Goal: Task Accomplishment & Management: Use online tool/utility

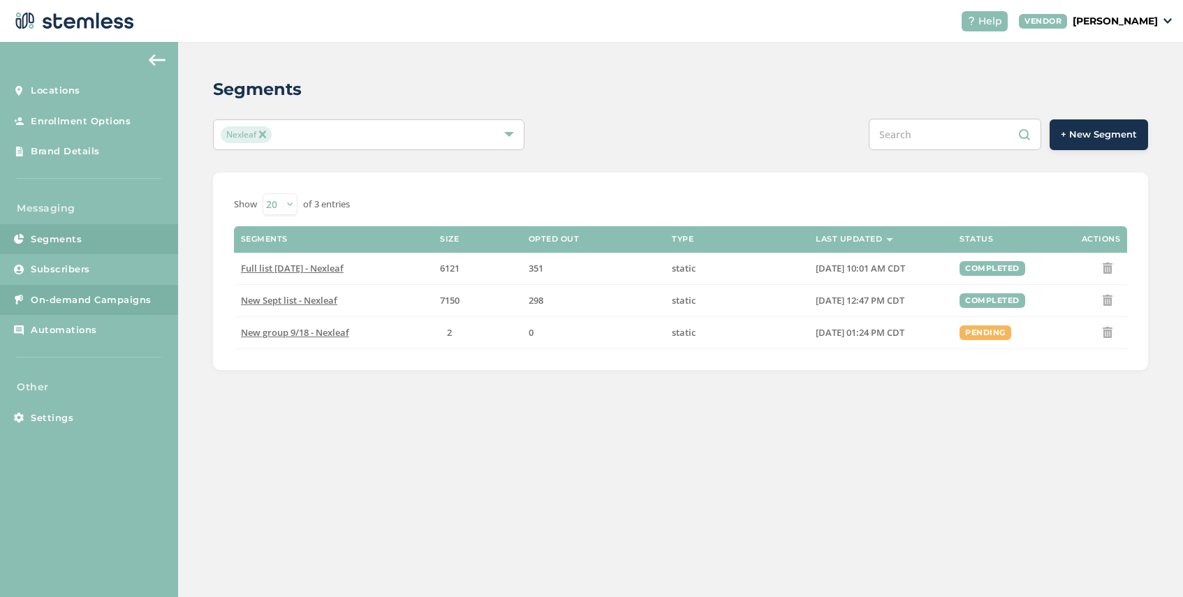
click at [91, 304] on span "On-demand Campaigns" at bounding box center [91, 300] width 121 height 14
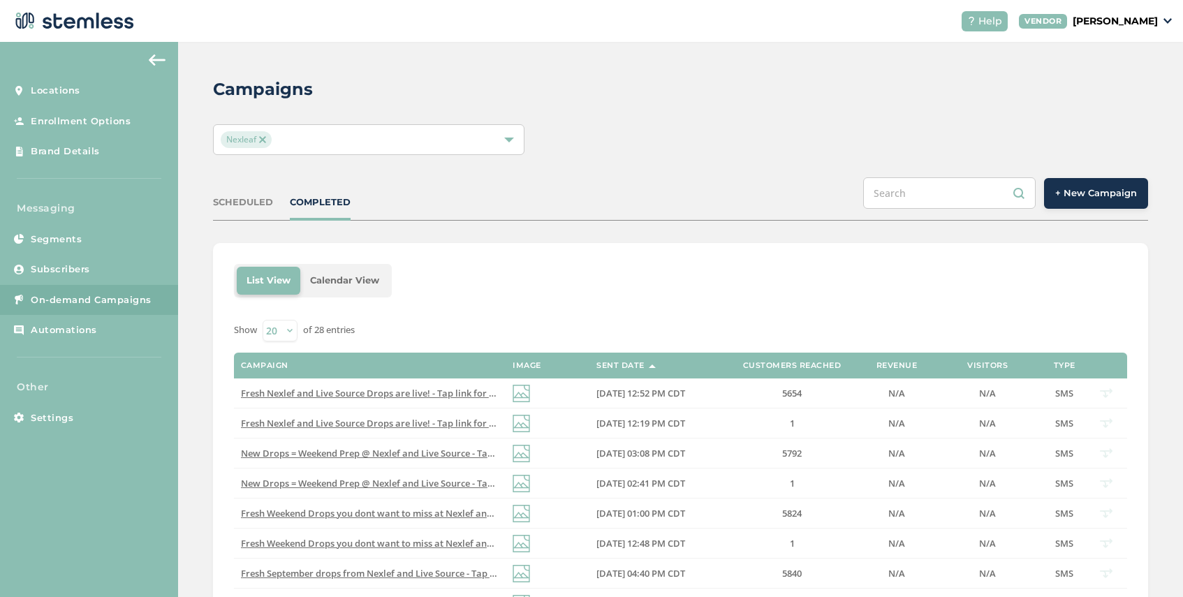
click at [1076, 199] on span "+ New Campaign" at bounding box center [1096, 193] width 82 height 14
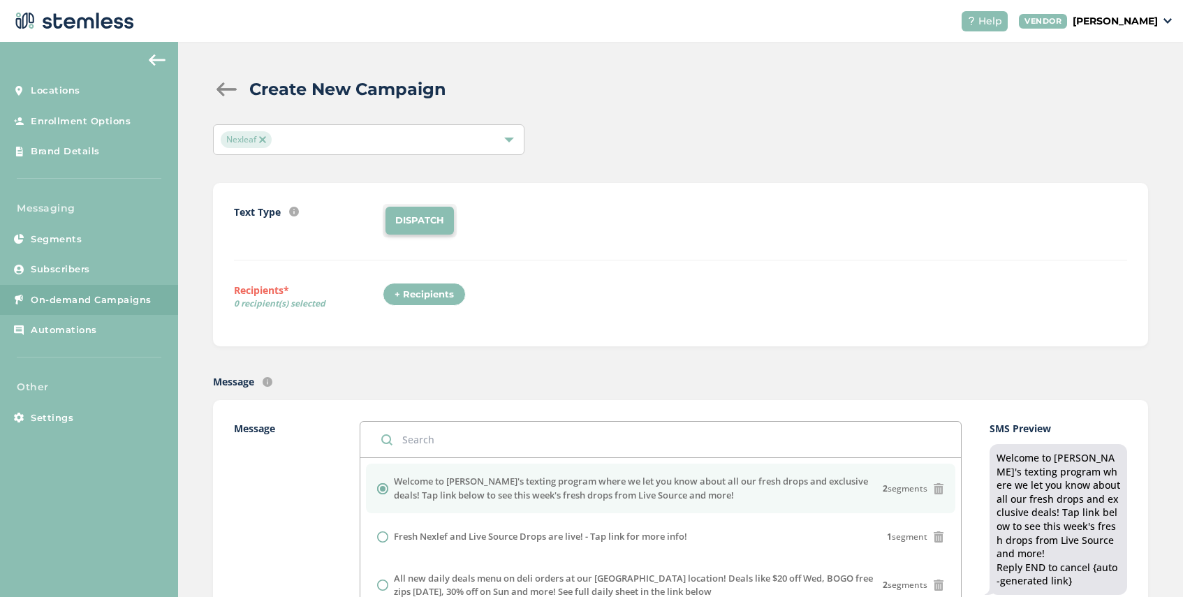
click at [420, 301] on div "+ Recipients" at bounding box center [424, 295] width 83 height 24
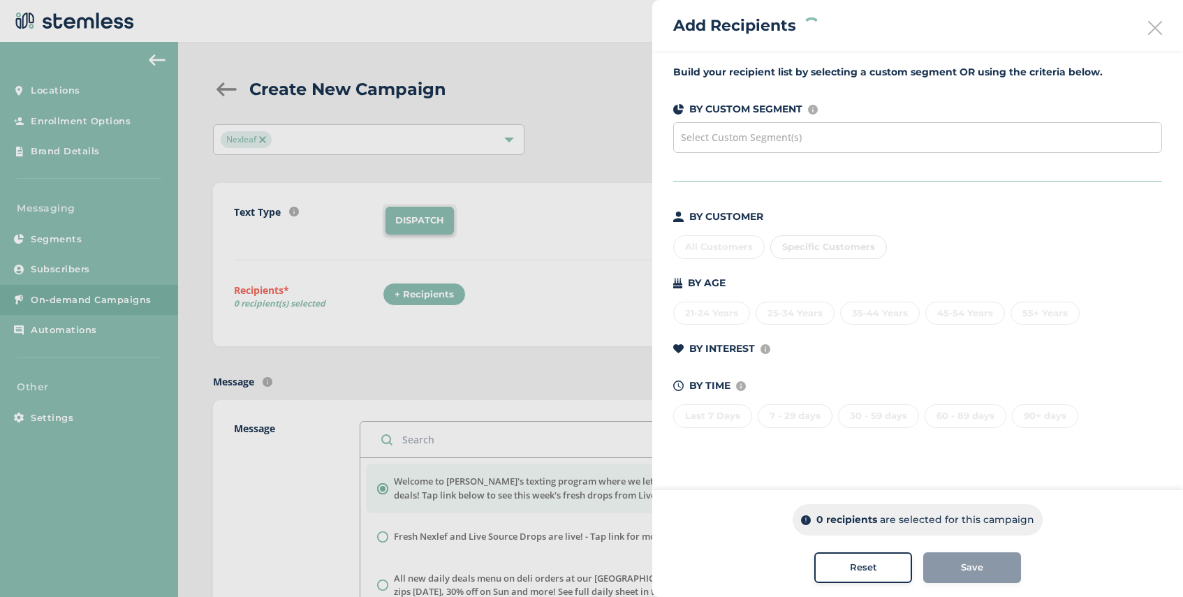
click at [833, 142] on div "Select Custom Segment(s)" at bounding box center [917, 137] width 489 height 31
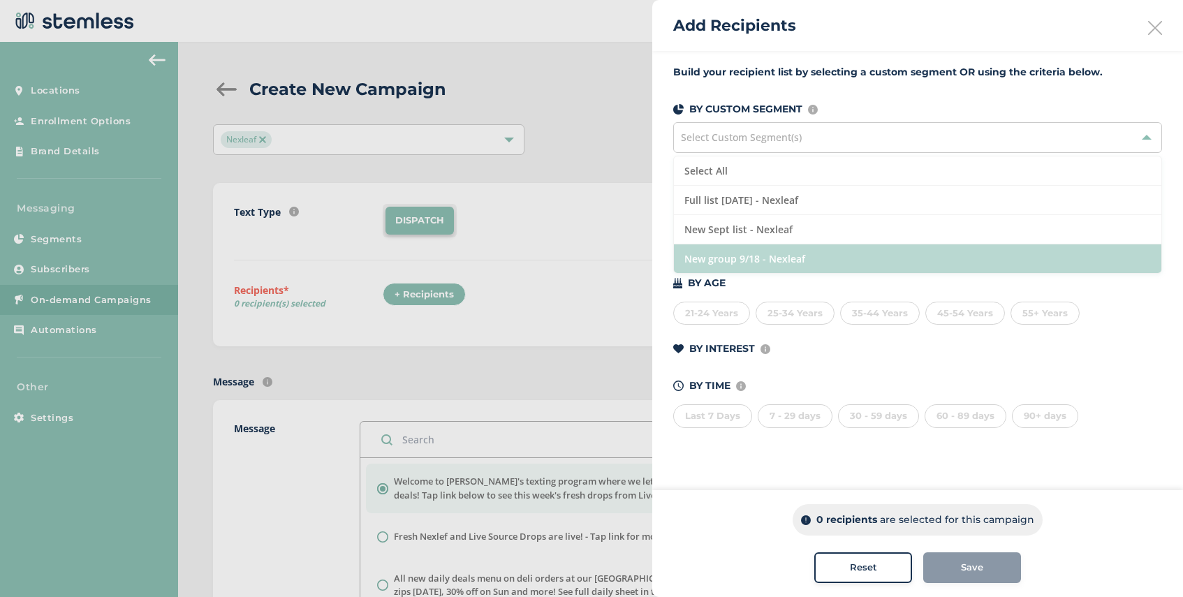
click at [830, 259] on li "New group 9/18 - Nexleaf" at bounding box center [918, 258] width 488 height 29
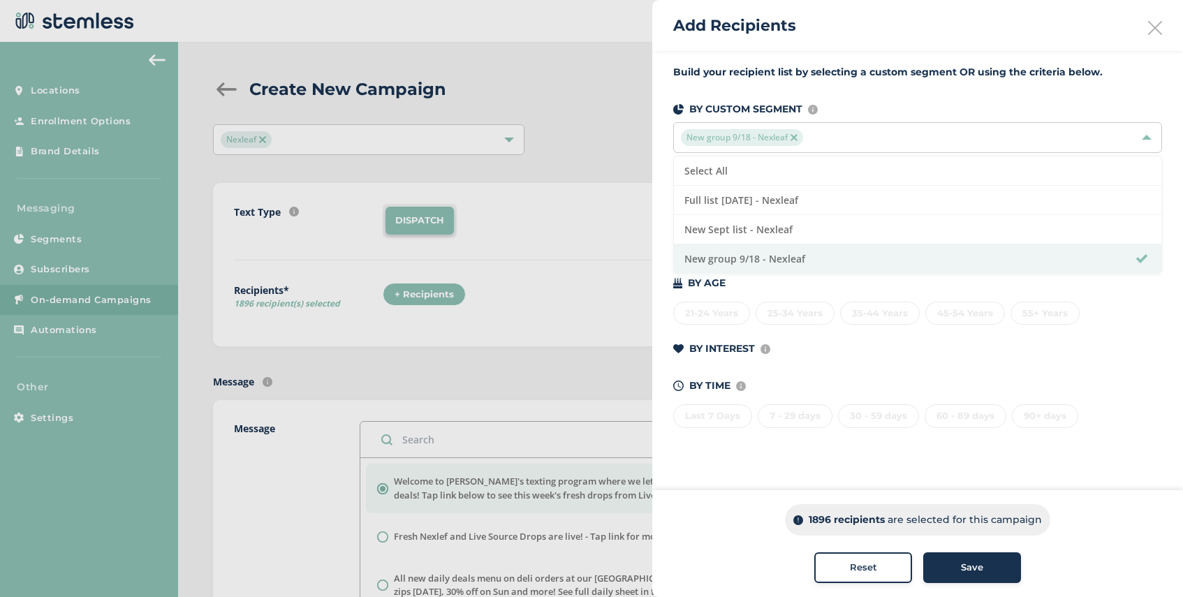
click at [981, 569] on span "Save" at bounding box center [972, 568] width 22 height 14
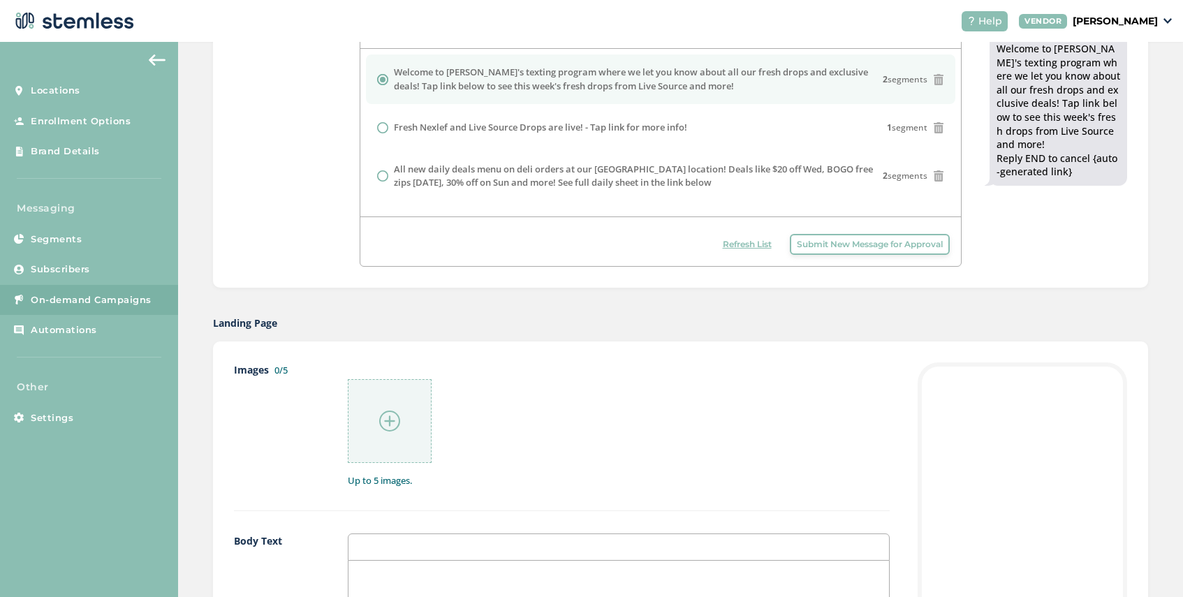
scroll to position [409, 0]
click at [384, 420] on img at bounding box center [389, 421] width 21 height 21
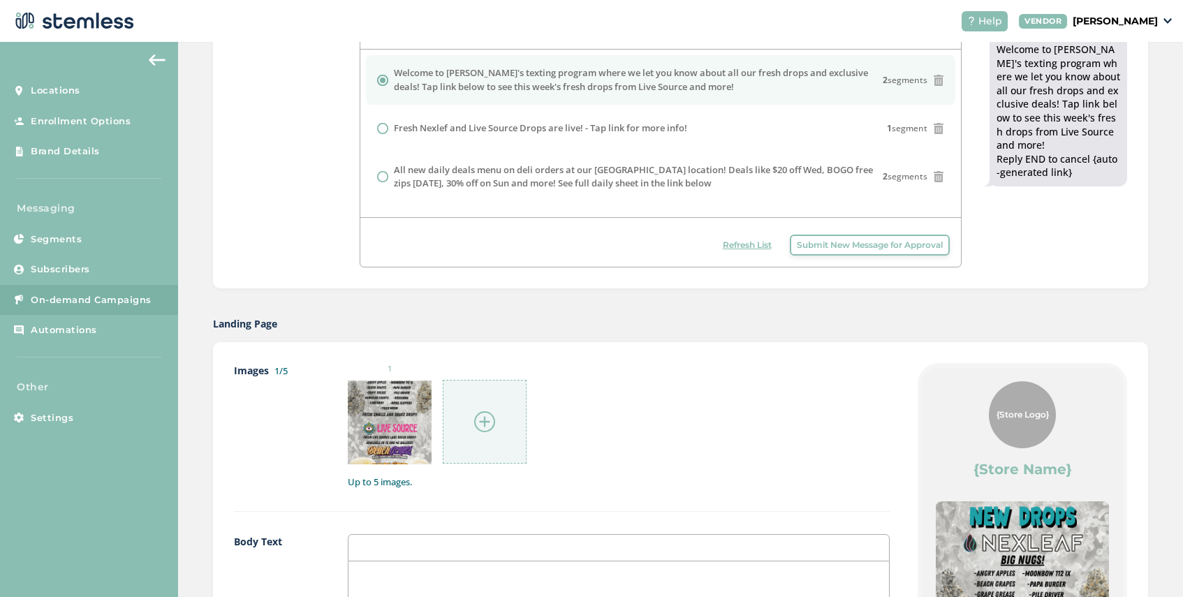
click at [492, 421] on img at bounding box center [484, 421] width 21 height 21
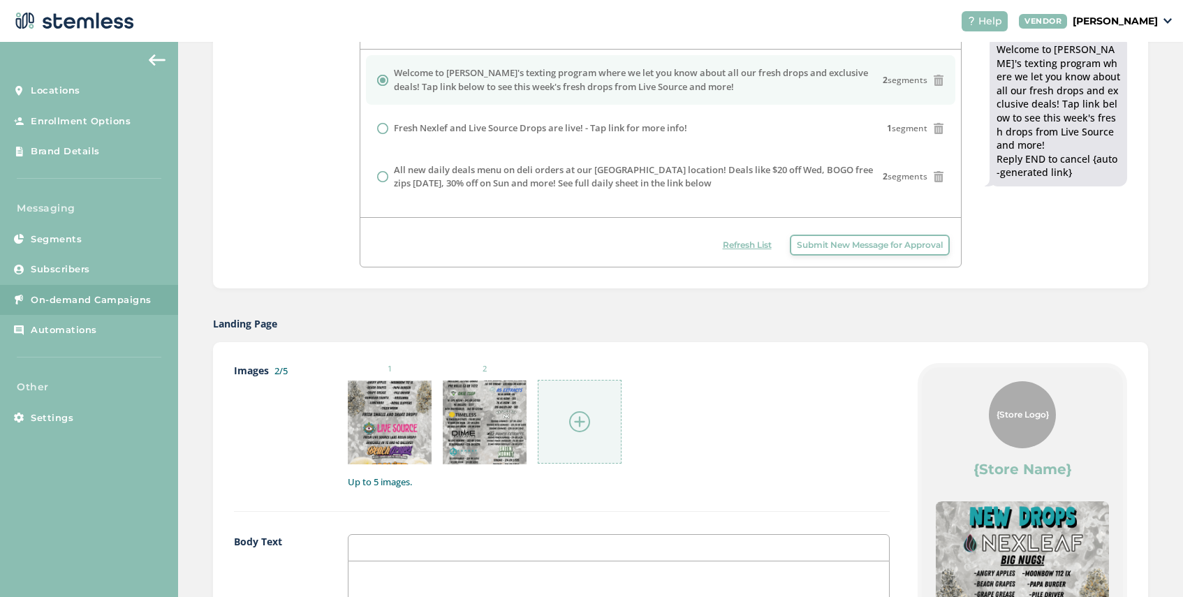
click at [568, 420] on div at bounding box center [580, 422] width 84 height 84
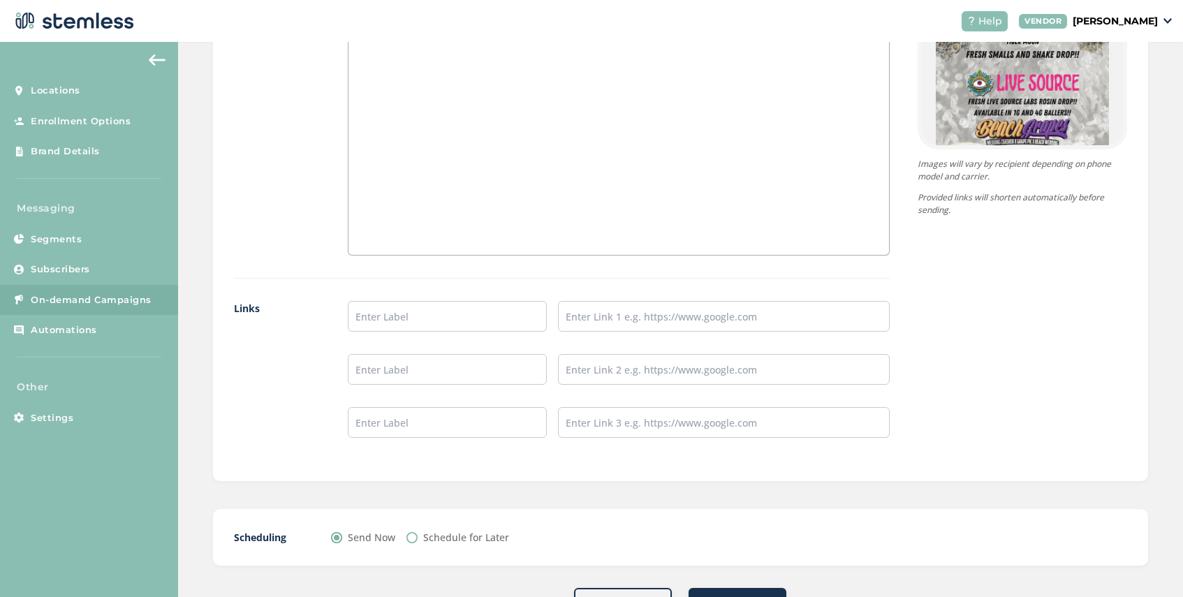
scroll to position [1033, 0]
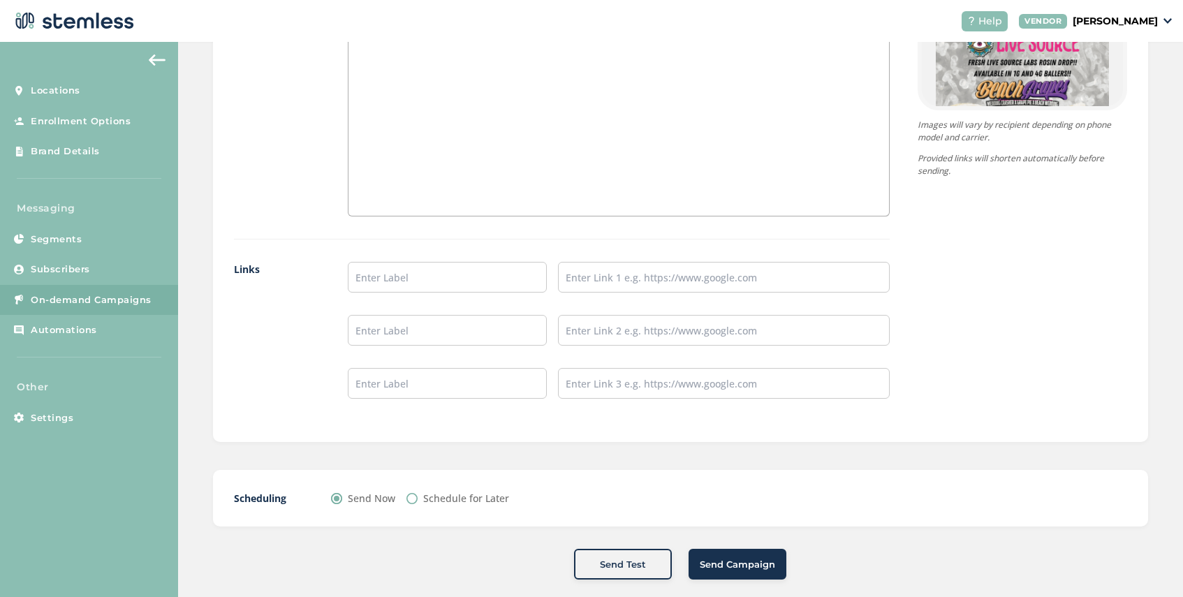
click at [739, 567] on span "Send Campaign" at bounding box center [737, 565] width 75 height 14
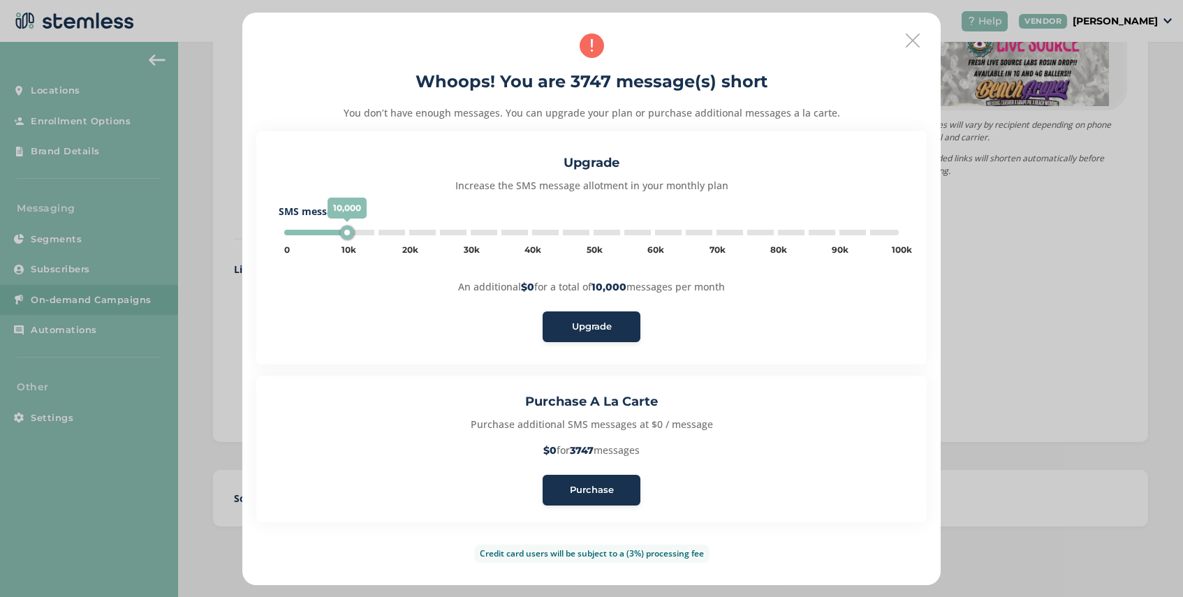
type input "5000"
click at [596, 488] on span "Purchase" at bounding box center [592, 490] width 44 height 14
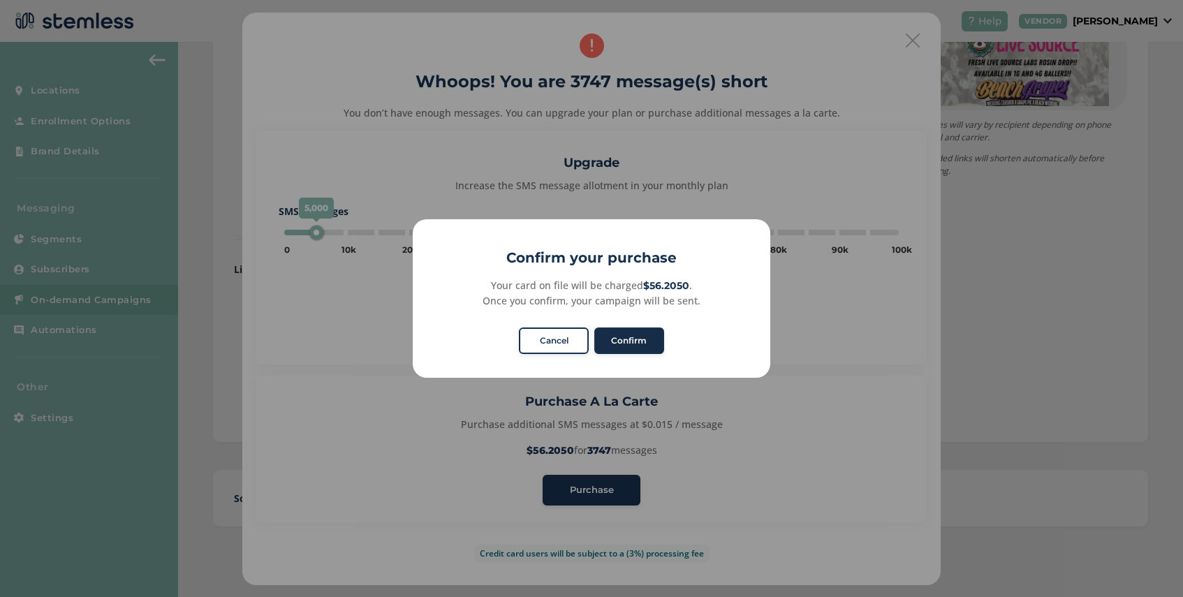
click at [634, 349] on button "Confirm" at bounding box center [629, 341] width 70 height 27
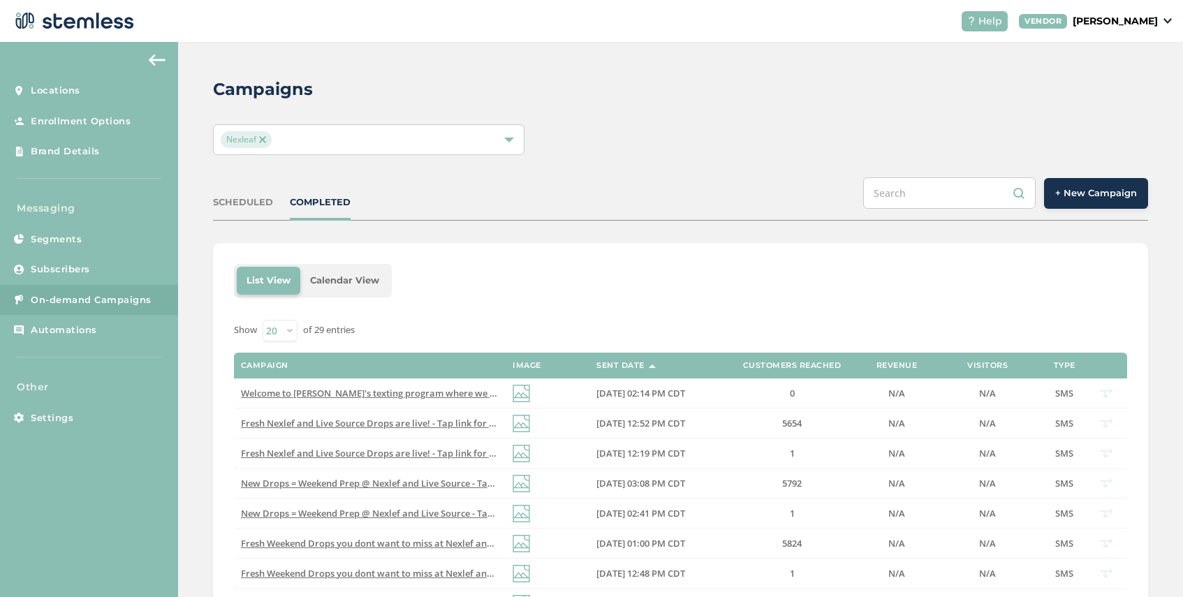
click at [1081, 196] on span "+ New Campaign" at bounding box center [1096, 193] width 82 height 14
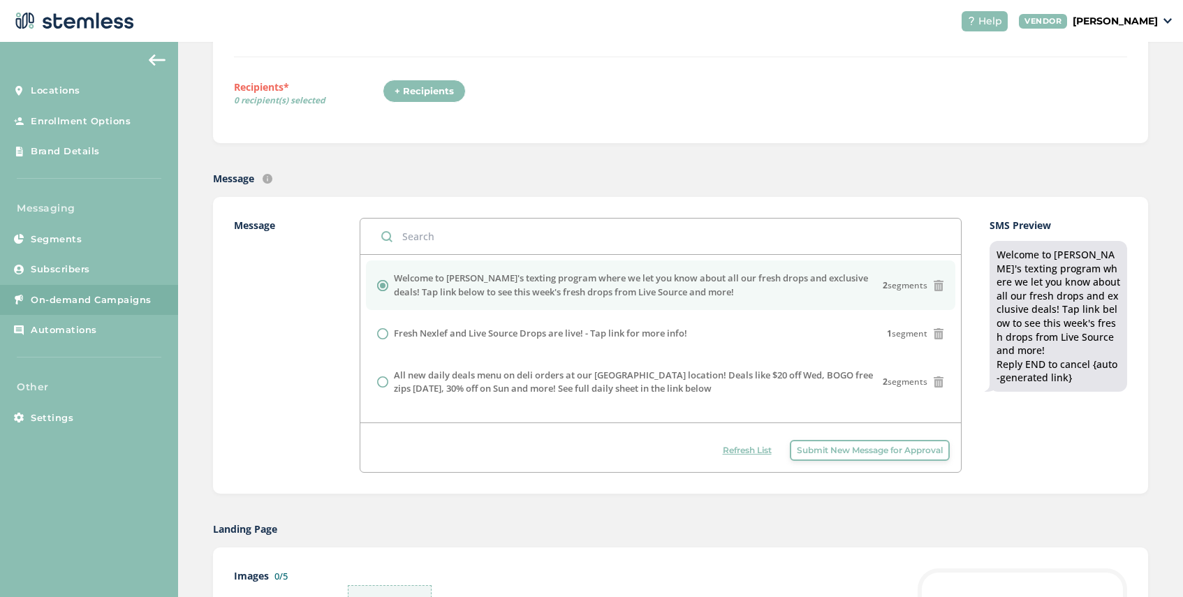
scroll to position [214, 0]
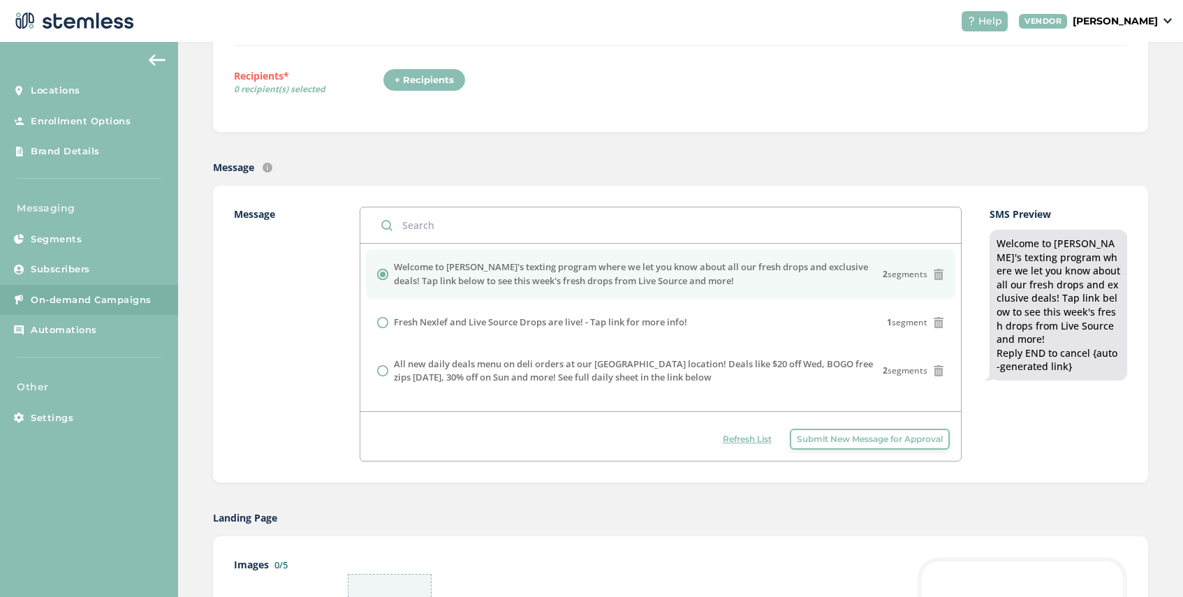
click at [817, 435] on span "Submit New Message for Approval" at bounding box center [870, 439] width 146 height 13
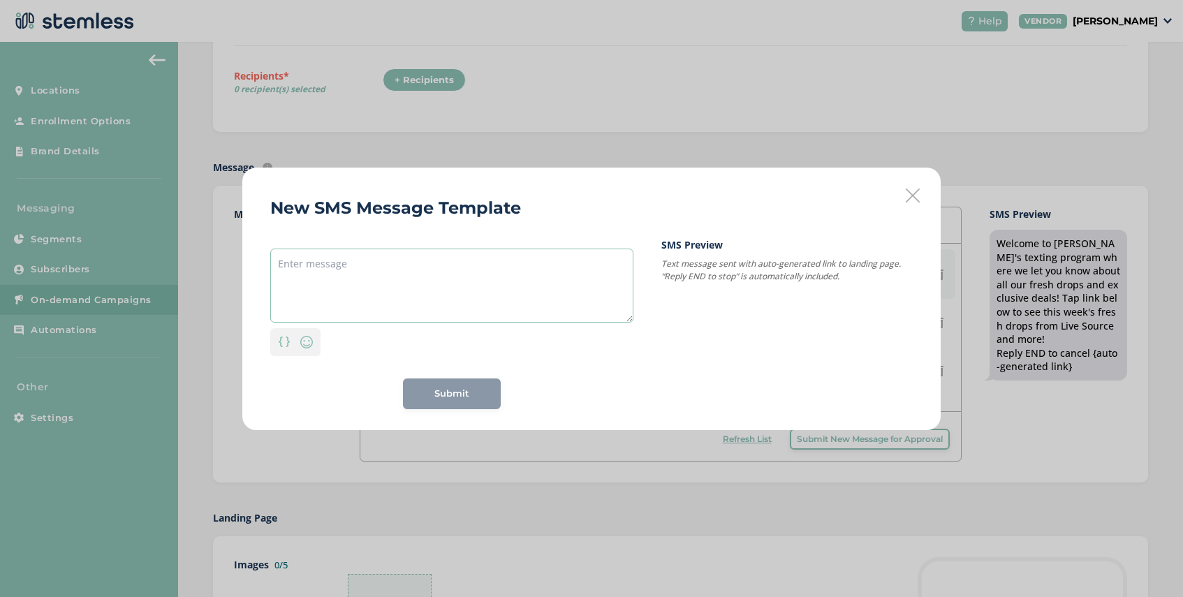
click at [404, 273] on textarea at bounding box center [451, 286] width 363 height 74
paste textarea "Embarc: Limited time offer alert! Get 30% off all online orders at our [GEOGRAP…"
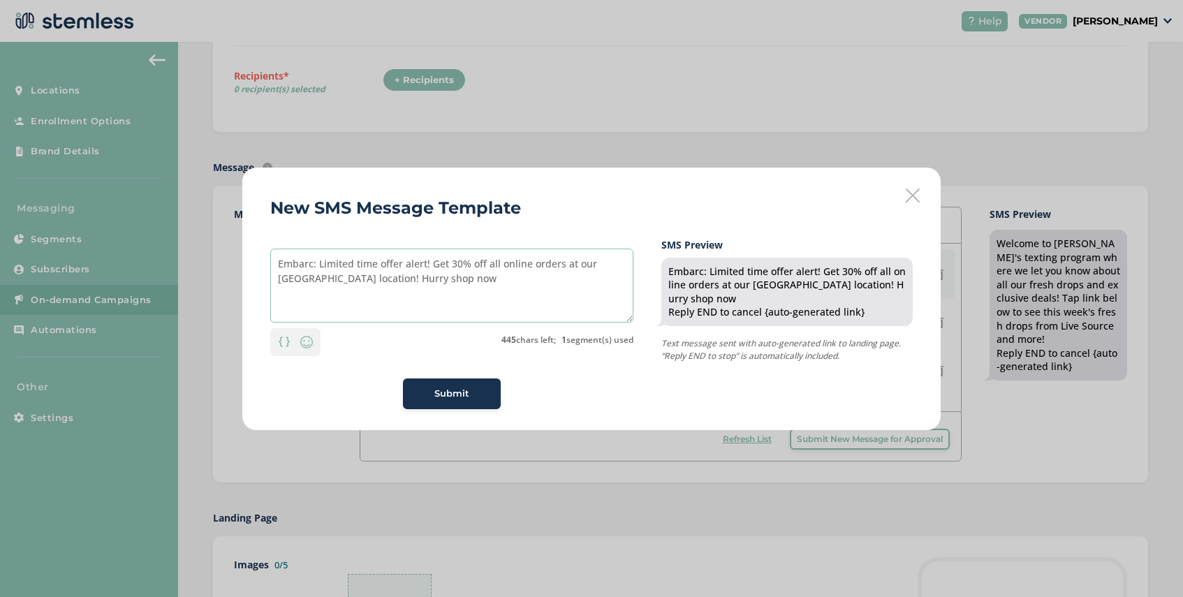
click at [400, 279] on textarea "Embarc: Limited time offer alert! Get 30% off all online orders at our [GEOGRAP…" at bounding box center [451, 286] width 363 height 74
drag, startPoint x: 446, startPoint y: 281, endPoint x: 372, endPoint y: 282, distance: 74.0
click at [372, 282] on textarea "Embarc: Limited time offer alert! Get 30% off all online orders at our [GEOGRAP…" at bounding box center [451, 286] width 363 height 74
type textarea "Embarc: Limited time offer alert! Get 30% off all online orders at our [GEOGRAP…"
click at [451, 394] on span "Submit" at bounding box center [451, 394] width 35 height 14
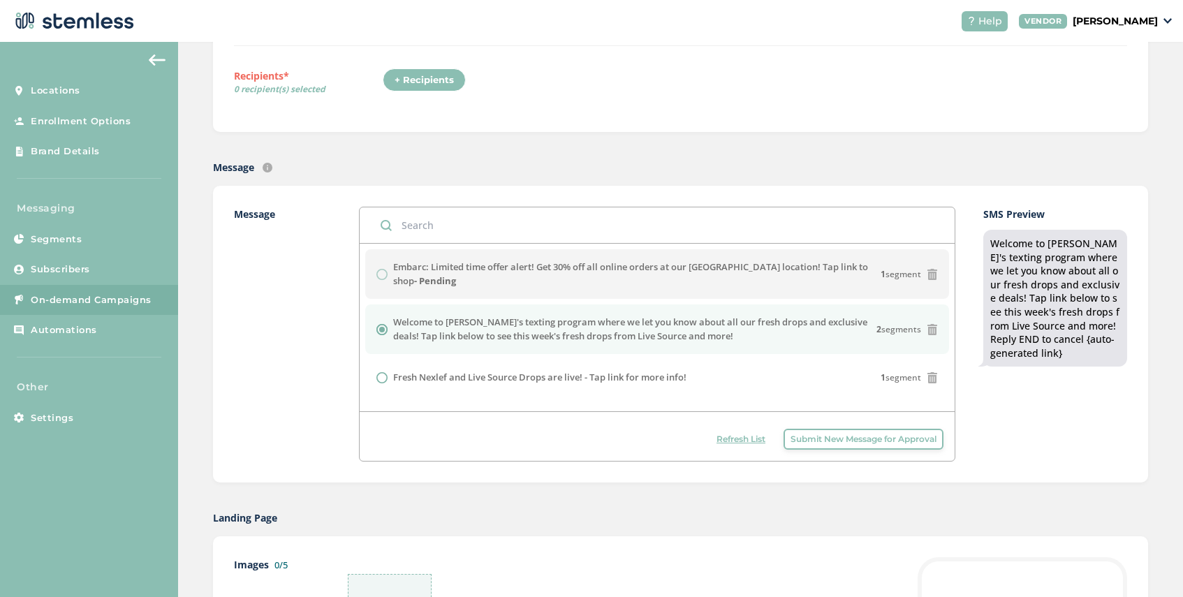
click at [738, 441] on span "Refresh List" at bounding box center [741, 439] width 49 height 13
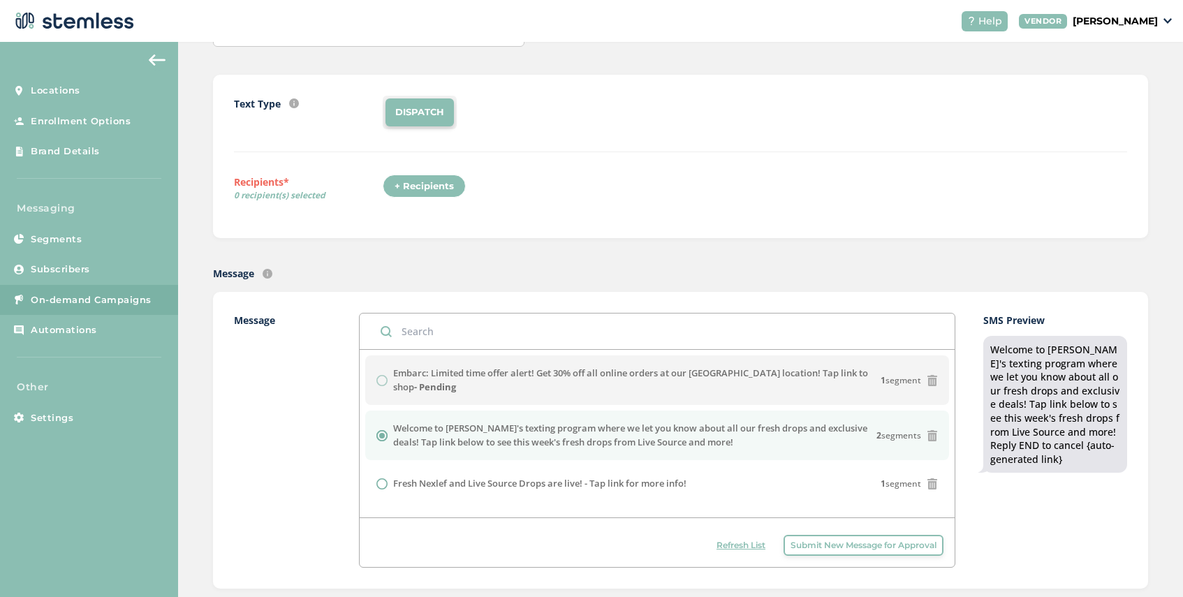
scroll to position [97, 0]
